Goal: Task Accomplishment & Management: Use online tool/utility

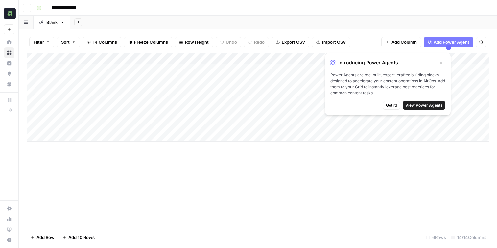
click at [443, 63] on icon "button" at bounding box center [441, 63] width 4 height 4
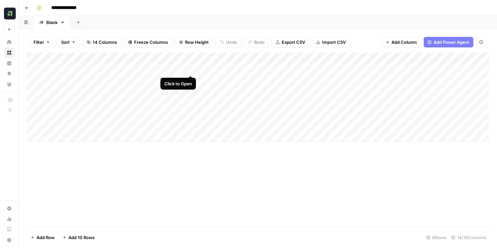
click at [191, 67] on div "Add Column" at bounding box center [258, 97] width 463 height 89
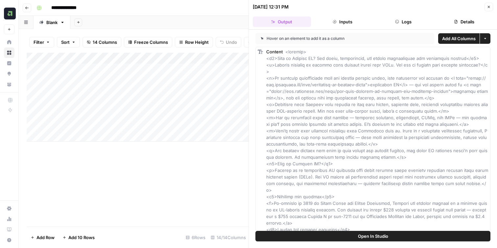
click at [489, 8] on icon "button" at bounding box center [489, 7] width 4 height 4
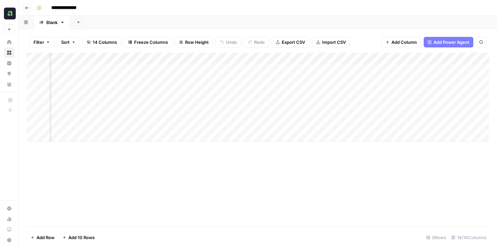
scroll to position [0, 200]
click at [235, 70] on div "Add Column" at bounding box center [258, 97] width 463 height 89
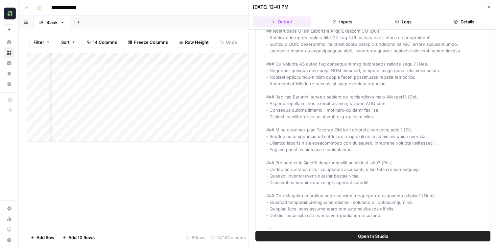
scroll to position [804, 0]
click at [492, 6] on button "Close" at bounding box center [489, 7] width 9 height 9
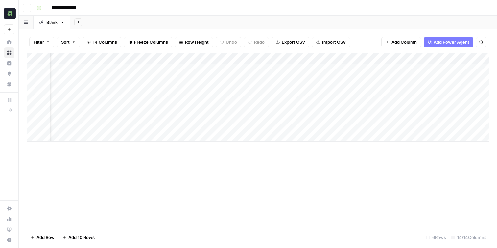
scroll to position [0, 473]
click at [320, 68] on div "Add Column" at bounding box center [258, 97] width 463 height 89
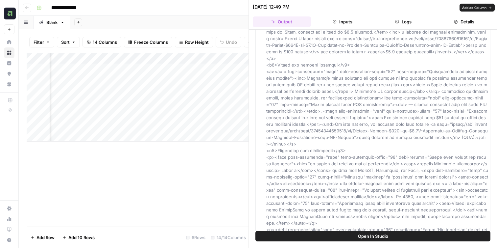
scroll to position [518, 0]
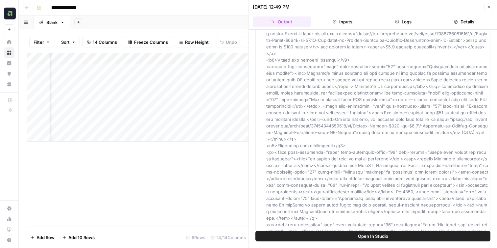
click at [489, 7] on icon "button" at bounding box center [489, 7] width 2 height 2
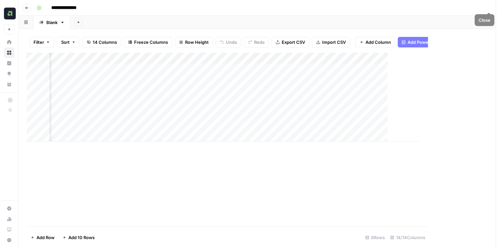
scroll to position [0, 465]
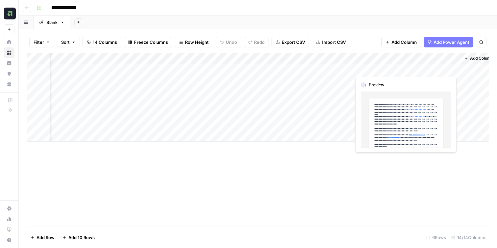
click at [414, 67] on div "Add Column" at bounding box center [258, 97] width 463 height 89
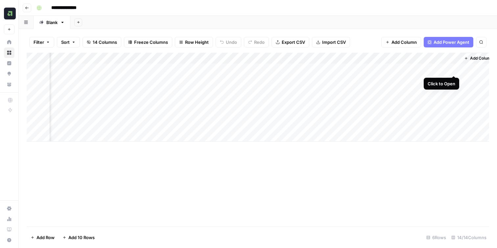
click at [454, 71] on div "Add Column" at bounding box center [258, 97] width 463 height 89
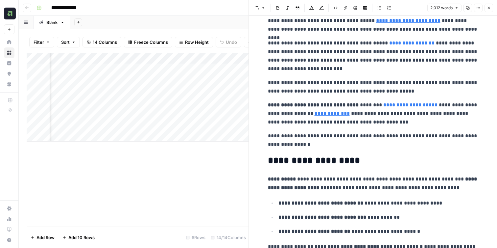
scroll to position [30, 0]
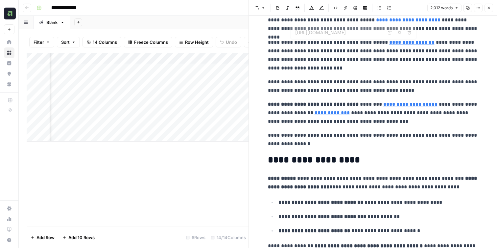
type input "[URL][DOMAIN_NAME]"
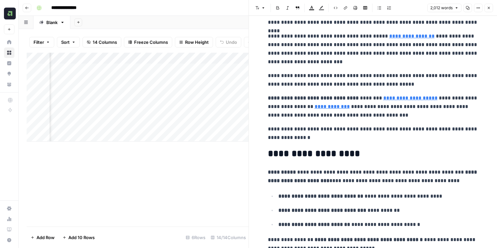
scroll to position [36, 0]
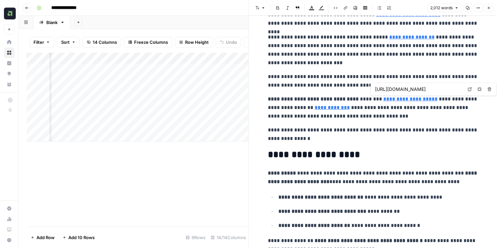
type input "[URL][DOMAIN_NAME]"
click at [321, 108] on link "**********" at bounding box center [332, 107] width 35 height 5
type input "[URL][DOMAIN_NAME]"
click at [401, 99] on link "Open in a new tab" at bounding box center [404, 97] width 9 height 9
type input "[URL][DOMAIN_NAME]"
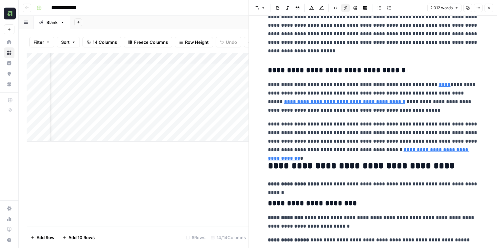
scroll to position [738, 0]
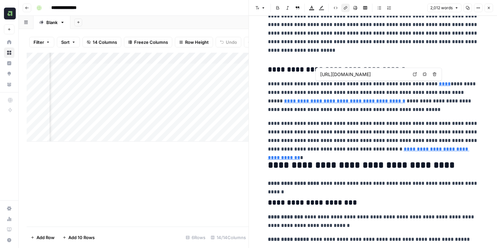
type input "[URL][DOMAIN_NAME]"
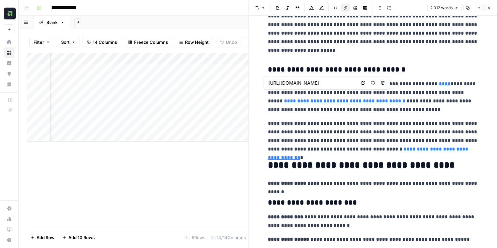
click at [405, 98] on link "**********" at bounding box center [344, 100] width 121 height 5
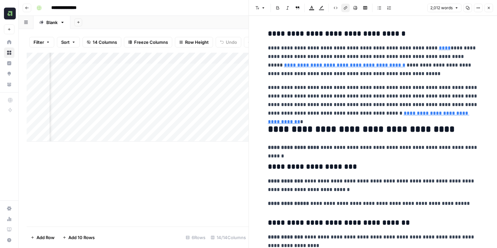
scroll to position [781, 0]
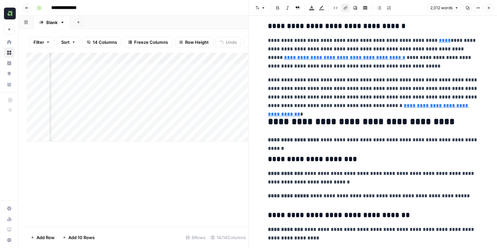
click at [446, 108] on link "**********" at bounding box center [369, 109] width 202 height 13
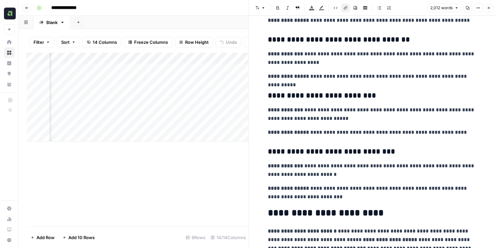
scroll to position [966, 0]
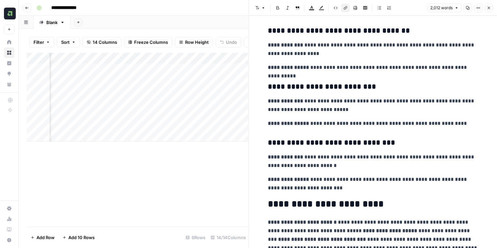
click at [322, 156] on p "**********" at bounding box center [373, 161] width 210 height 17
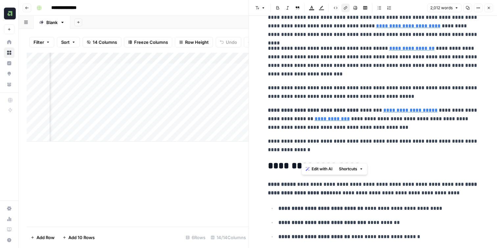
scroll to position [0, 0]
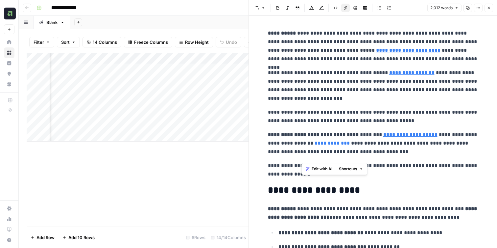
click at [478, 7] on icon "button" at bounding box center [479, 8] width 4 height 4
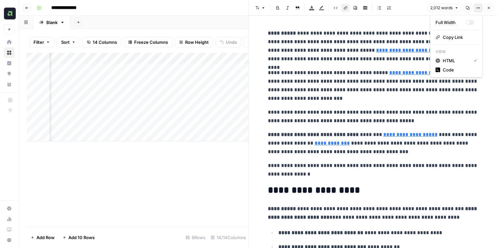
click at [478, 7] on icon "button" at bounding box center [479, 8] width 4 height 4
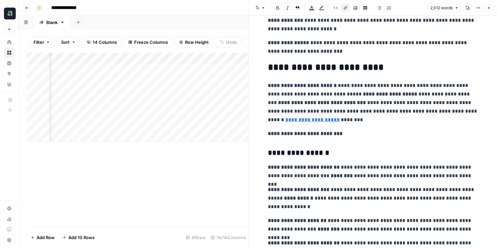
scroll to position [1107, 0]
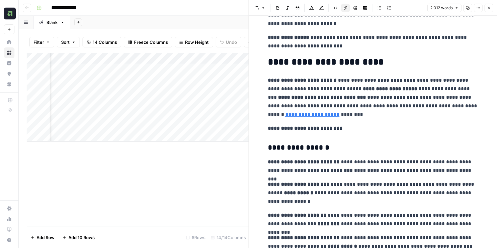
click at [340, 205] on p "**********" at bounding box center [373, 193] width 210 height 26
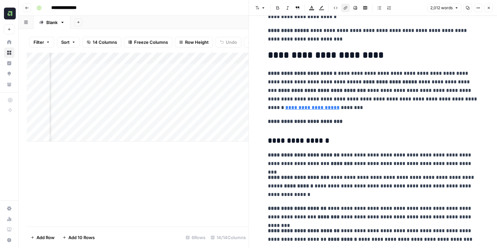
click at [343, 120] on strong "**********" at bounding box center [305, 121] width 75 height 5
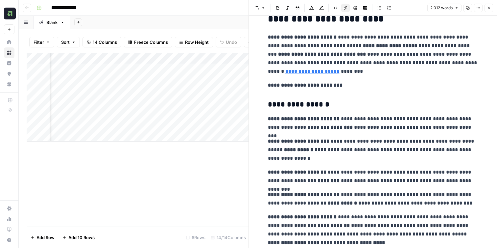
scroll to position [1152, 0]
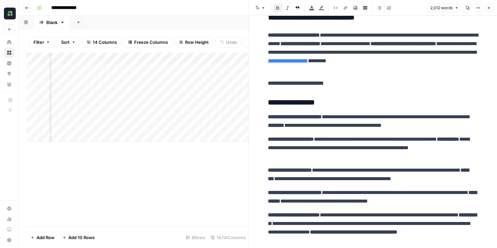
click at [489, 10] on button "Close" at bounding box center [489, 8] width 9 height 9
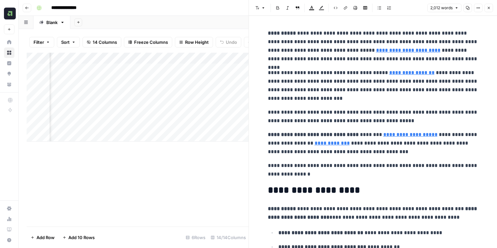
click at [487, 9] on icon "button" at bounding box center [489, 8] width 4 height 4
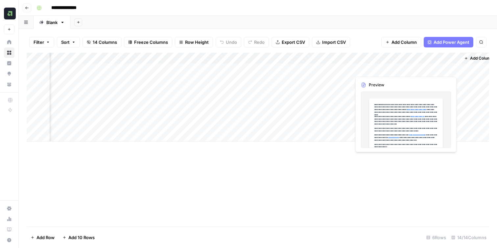
click at [450, 69] on div "Add Column" at bounding box center [258, 97] width 463 height 89
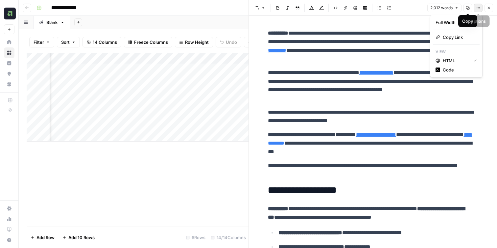
click at [475, 9] on button "Options" at bounding box center [478, 8] width 9 height 9
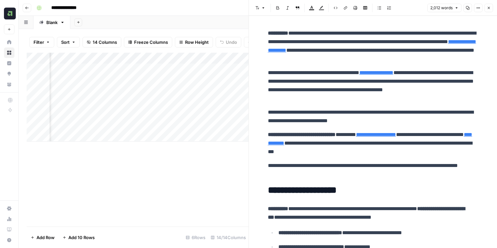
click at [475, 9] on button "Options" at bounding box center [478, 8] width 9 height 9
click at [139, 180] on div "Add Column" at bounding box center [138, 140] width 222 height 174
click at [493, 8] on button "Close" at bounding box center [489, 8] width 9 height 9
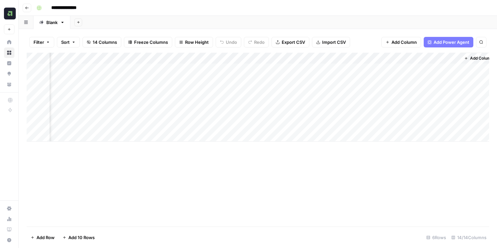
click at [368, 71] on div "Add Column" at bounding box center [258, 97] width 463 height 89
click at [386, 67] on div "Add Column" at bounding box center [258, 97] width 463 height 89
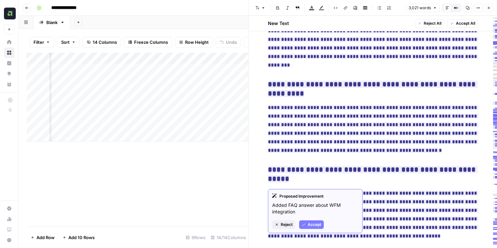
scroll to position [3432, 0]
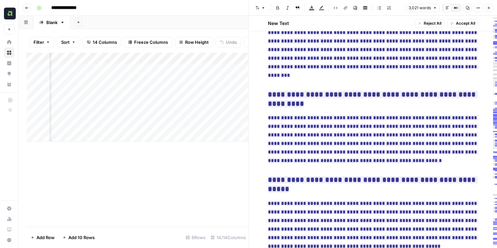
click at [487, 9] on button "Close" at bounding box center [489, 8] width 9 height 9
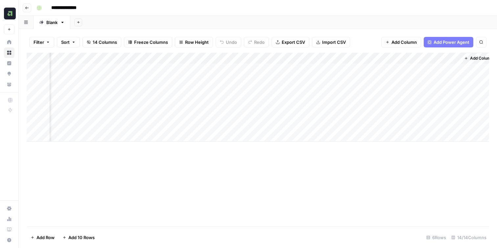
click at [387, 68] on div "Add Column" at bounding box center [258, 97] width 463 height 89
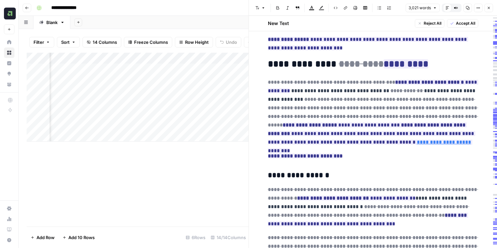
scroll to position [1794, 0]
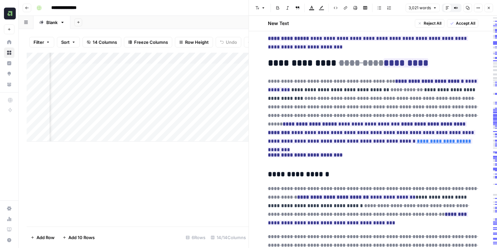
click at [491, 7] on button "Close" at bounding box center [489, 8] width 9 height 9
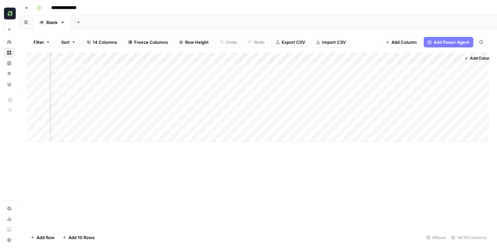
click at [455, 56] on div "Add Column" at bounding box center [258, 97] width 463 height 89
click at [403, 163] on div "Add Column" at bounding box center [258, 140] width 463 height 174
click at [452, 68] on div "Add Column" at bounding box center [258, 97] width 463 height 89
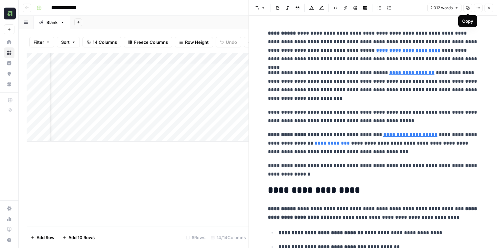
click at [467, 9] on icon "button" at bounding box center [468, 8] width 4 height 4
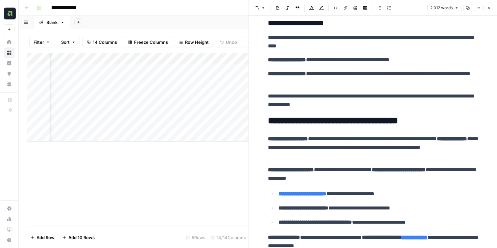
scroll to position [1389, 0]
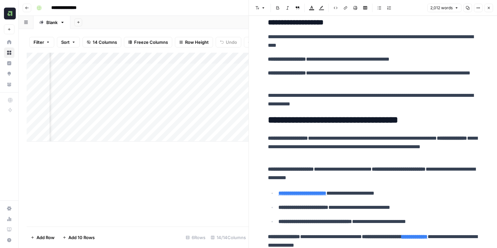
click at [357, 122] on h2 "**********" at bounding box center [373, 120] width 210 height 11
click at [344, 157] on p "**********" at bounding box center [373, 147] width 210 height 26
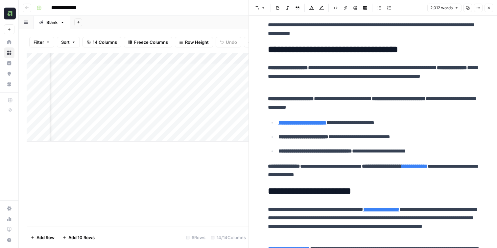
scroll to position [1460, 0]
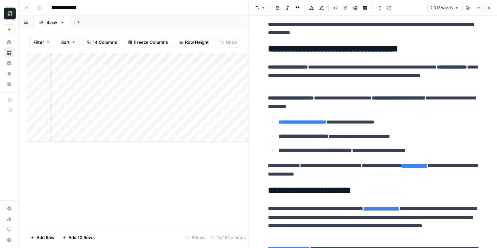
click at [428, 167] on strong "**********" at bounding box center [415, 165] width 26 height 5
click at [437, 156] on icon at bounding box center [439, 156] width 4 height 4
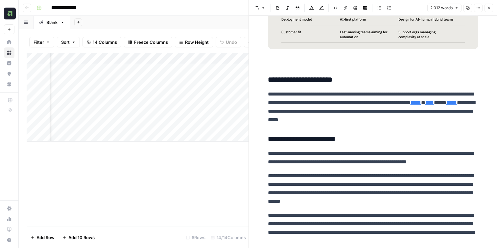
scroll to position [1934, 0]
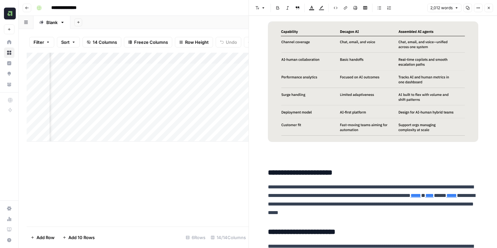
scroll to position [1855, 0]
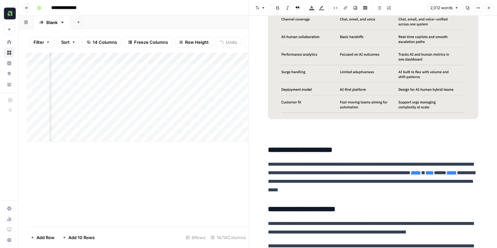
click at [342, 153] on h3 "**********" at bounding box center [373, 149] width 210 height 9
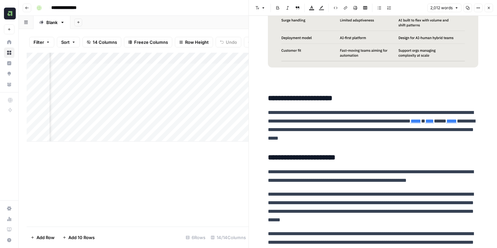
scroll to position [1907, 0]
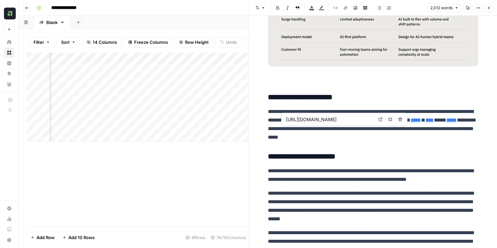
type input "[URL][DOMAIN_NAME]"
click at [447, 122] on link "*****" at bounding box center [452, 119] width 11 height 5
click at [397, 121] on icon at bounding box center [397, 119] width 4 height 4
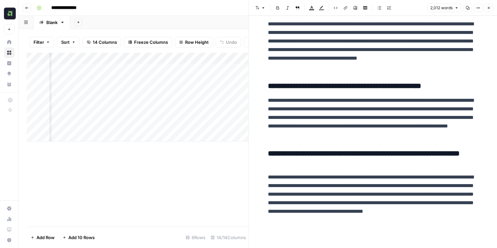
scroll to position [2585, 0]
click at [490, 7] on icon "button" at bounding box center [489, 8] width 4 height 4
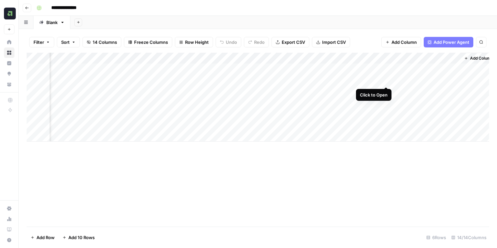
click at [386, 78] on div "Add Column" at bounding box center [258, 97] width 463 height 89
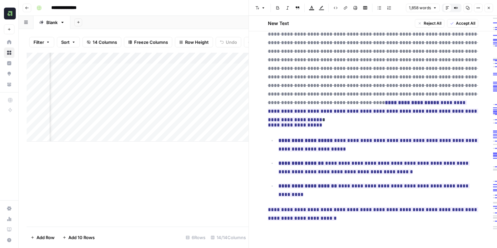
scroll to position [1363, 0]
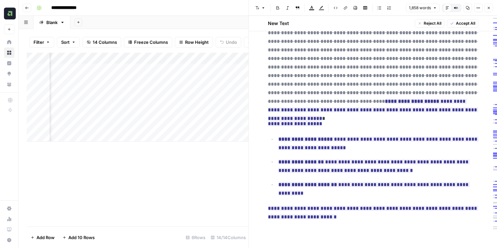
click at [487, 9] on icon "button" at bounding box center [489, 8] width 4 height 4
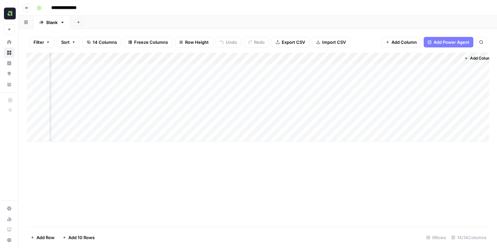
click at [456, 79] on div "Add Column" at bounding box center [258, 97] width 463 height 89
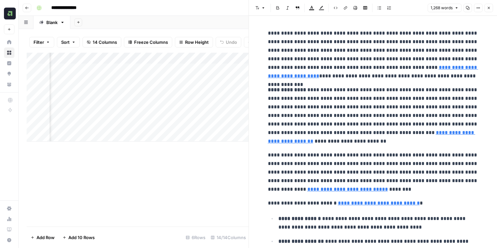
click at [488, 9] on icon "button" at bounding box center [489, 8] width 4 height 4
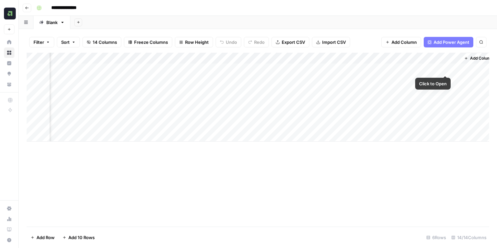
click at [446, 68] on div "Add Column" at bounding box center [258, 97] width 463 height 89
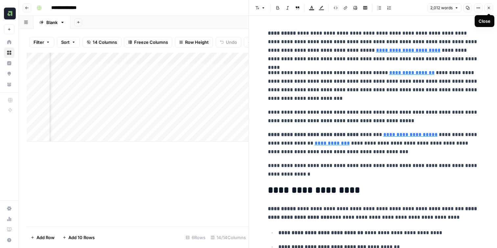
click at [490, 8] on icon "button" at bounding box center [489, 8] width 4 height 4
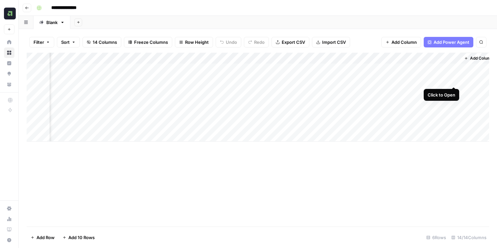
click at [452, 77] on div "Add Column" at bounding box center [258, 97] width 463 height 89
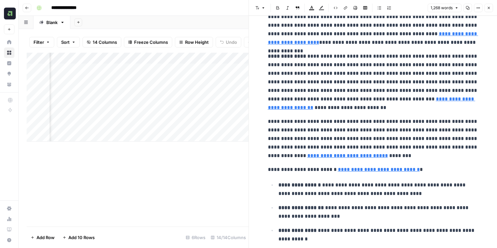
scroll to position [34, 0]
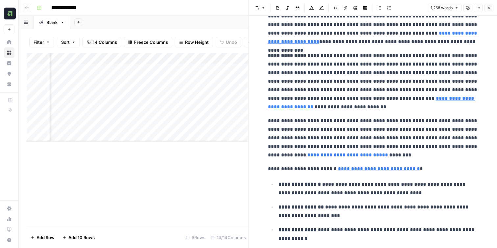
type input "[URL][DOMAIN_NAME][PERSON_NAME]"
